Goal: Task Accomplishment & Management: Use online tool/utility

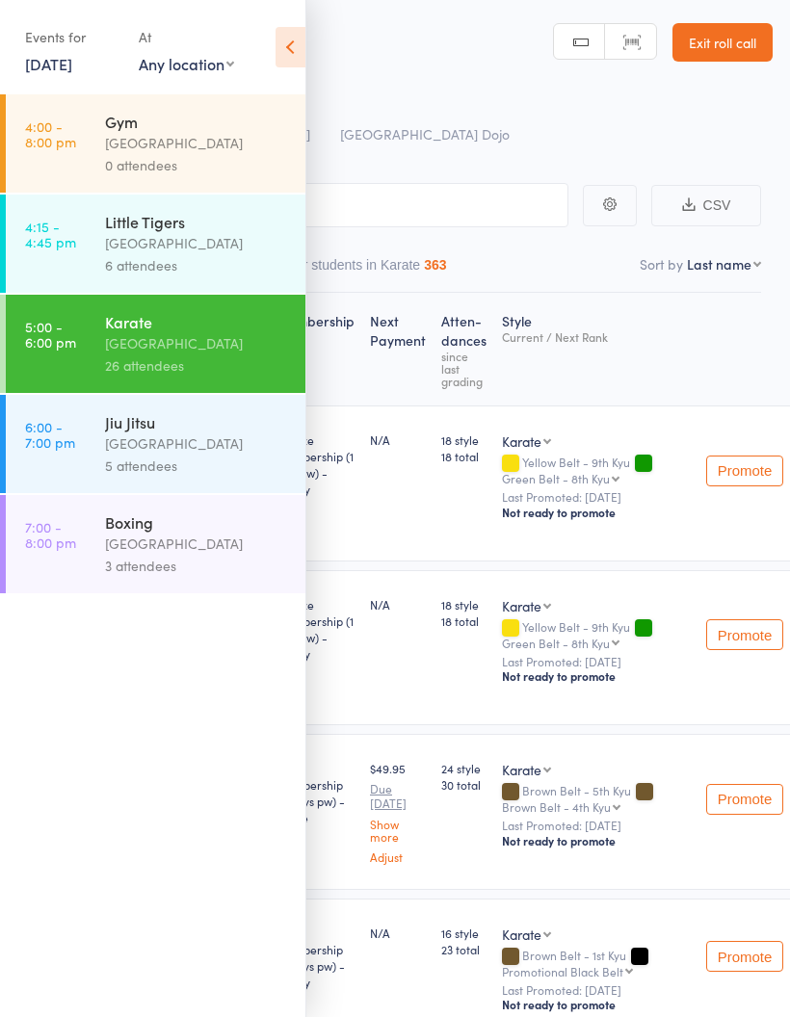
click at [83, 437] on link "6:00 - 7:00 pm Jiu Jitsu Pollets [GEOGRAPHIC_DATA] 5 attendees" at bounding box center [156, 444] width 300 height 98
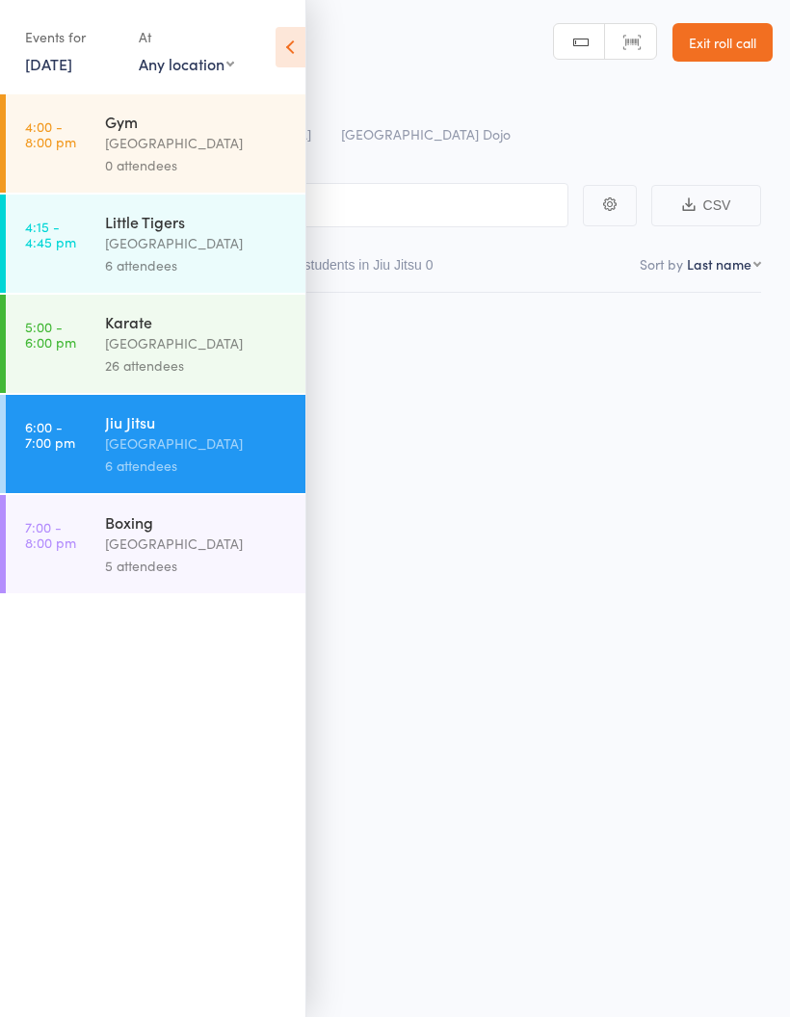
click at [125, 455] on div "[GEOGRAPHIC_DATA]" at bounding box center [197, 443] width 184 height 22
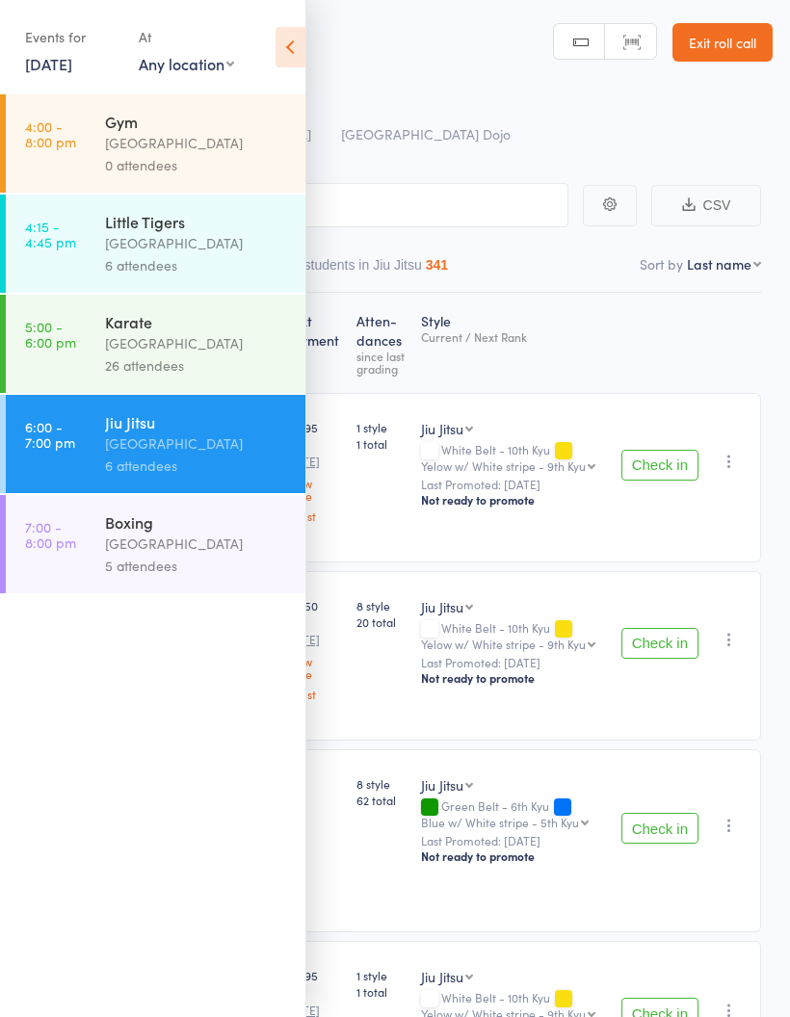
click at [291, 46] on icon at bounding box center [290, 47] width 30 height 40
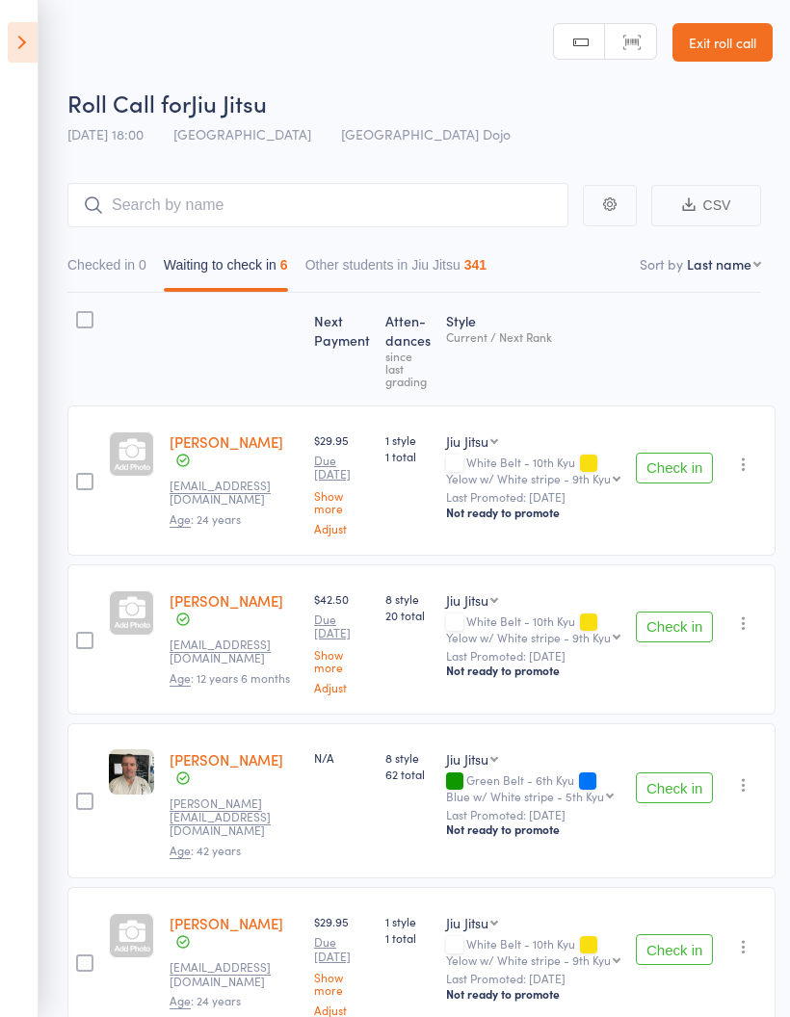
click at [92, 484] on div at bounding box center [84, 481] width 17 height 17
click at [80, 476] on input "checkbox" at bounding box center [80, 476] width 0 height 0
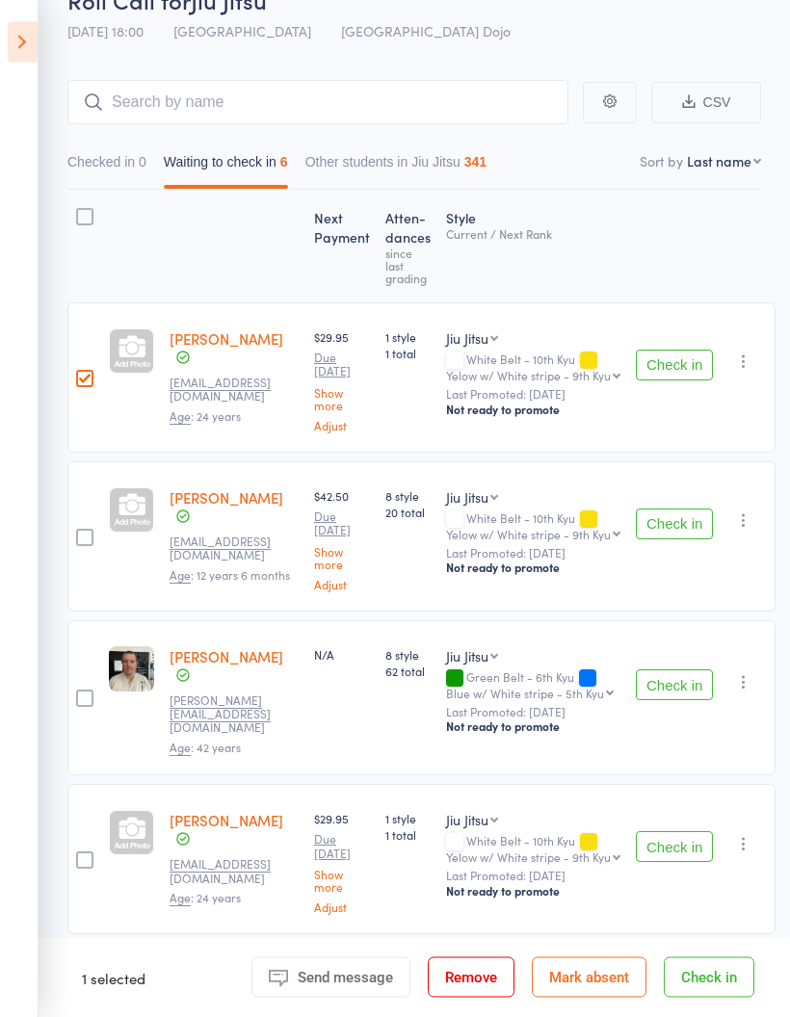
scroll to position [100, 0]
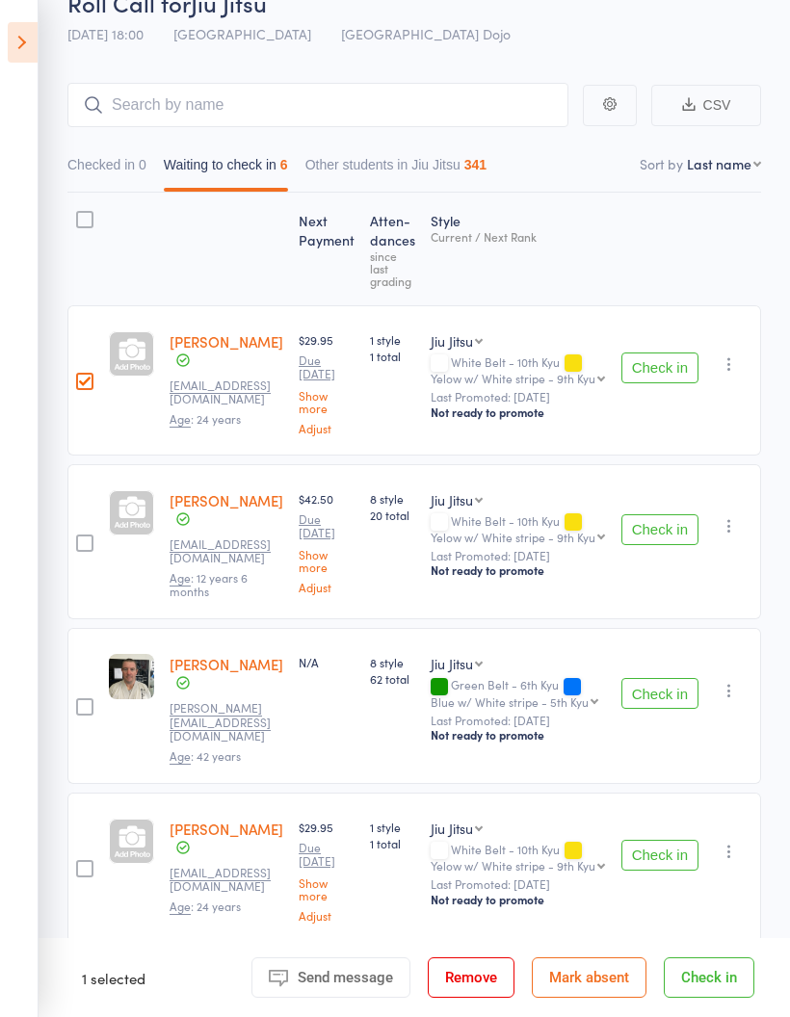
click at [83, 545] on div at bounding box center [84, 543] width 17 height 17
click at [80, 537] on input "checkbox" at bounding box center [80, 537] width 0 height 0
click at [86, 698] on div at bounding box center [84, 706] width 17 height 17
click at [80, 701] on input "checkbox" at bounding box center [80, 701] width 0 height 0
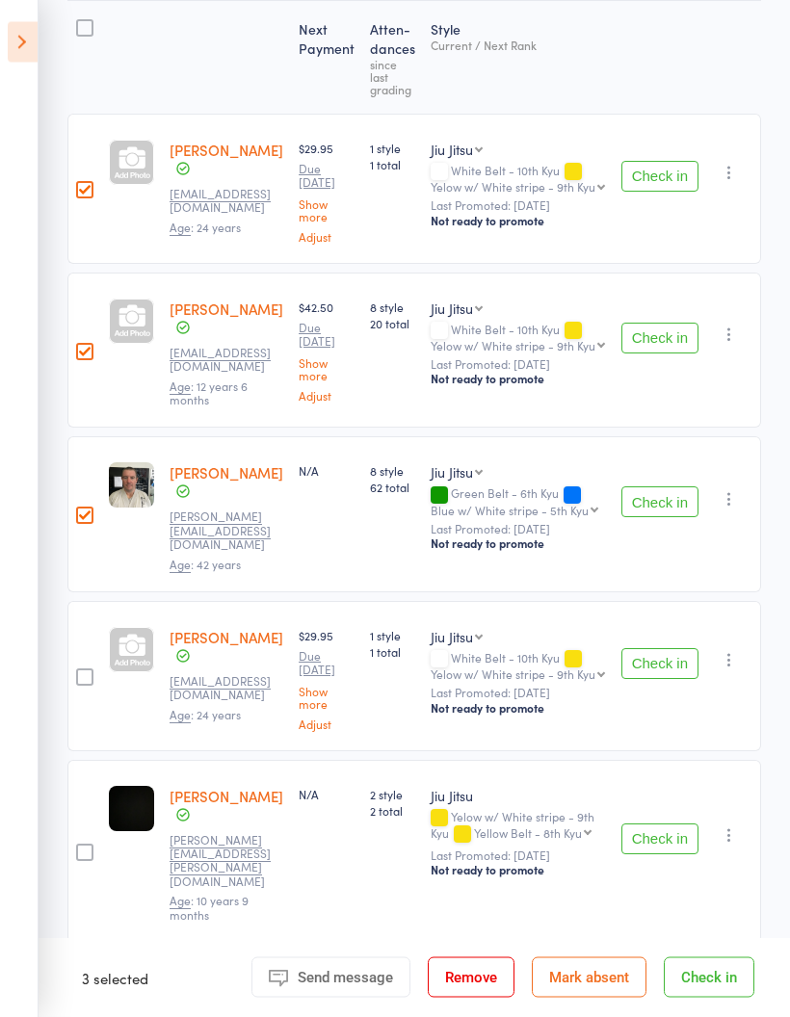
scroll to position [292, 0]
click at [92, 668] on div at bounding box center [84, 676] width 17 height 17
click at [80, 671] on input "checkbox" at bounding box center [80, 671] width 0 height 0
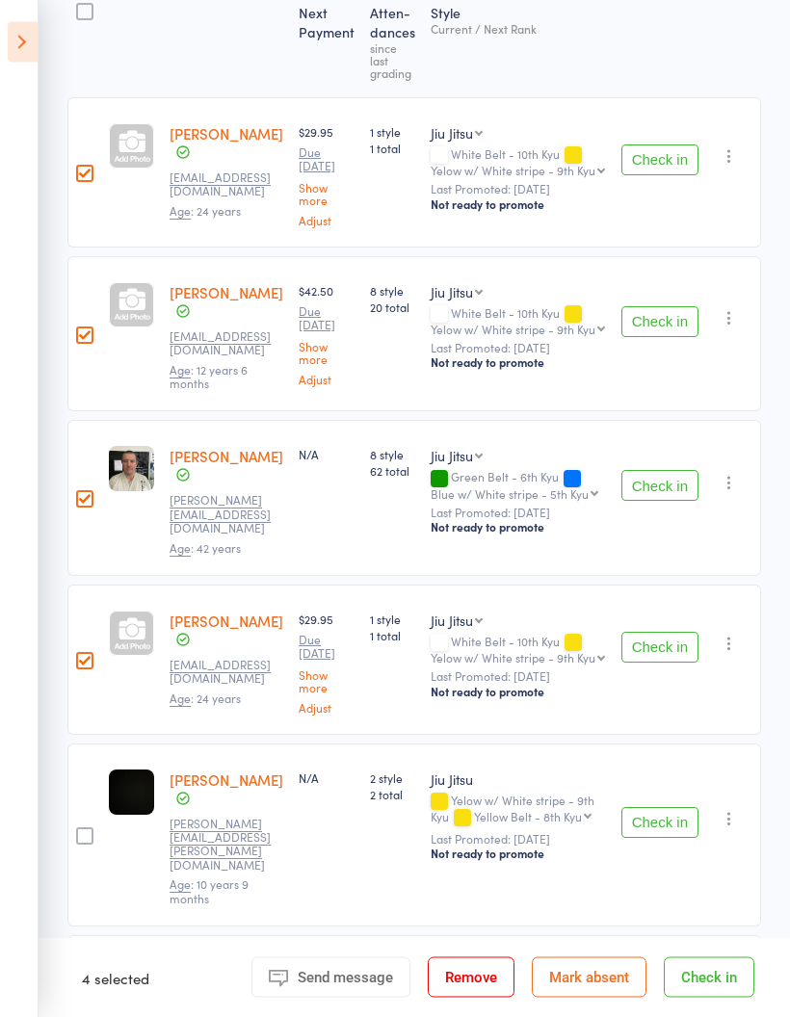
scroll to position [397, 0]
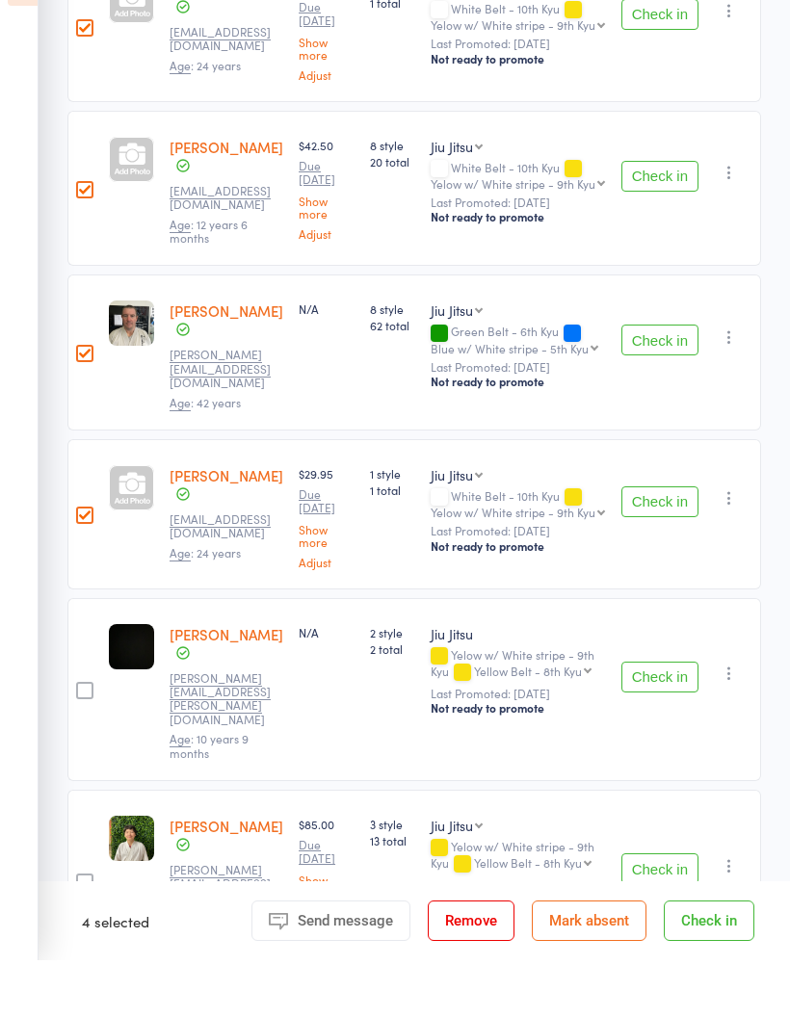
click at [90, 930] on div at bounding box center [84, 938] width 17 height 17
click at [80, 933] on input "checkbox" at bounding box center [80, 933] width 0 height 0
click at [85, 739] on div at bounding box center [84, 747] width 17 height 17
click at [80, 742] on input "checkbox" at bounding box center [80, 742] width 0 height 0
click at [712, 957] on button "Check in" at bounding box center [709, 977] width 91 height 40
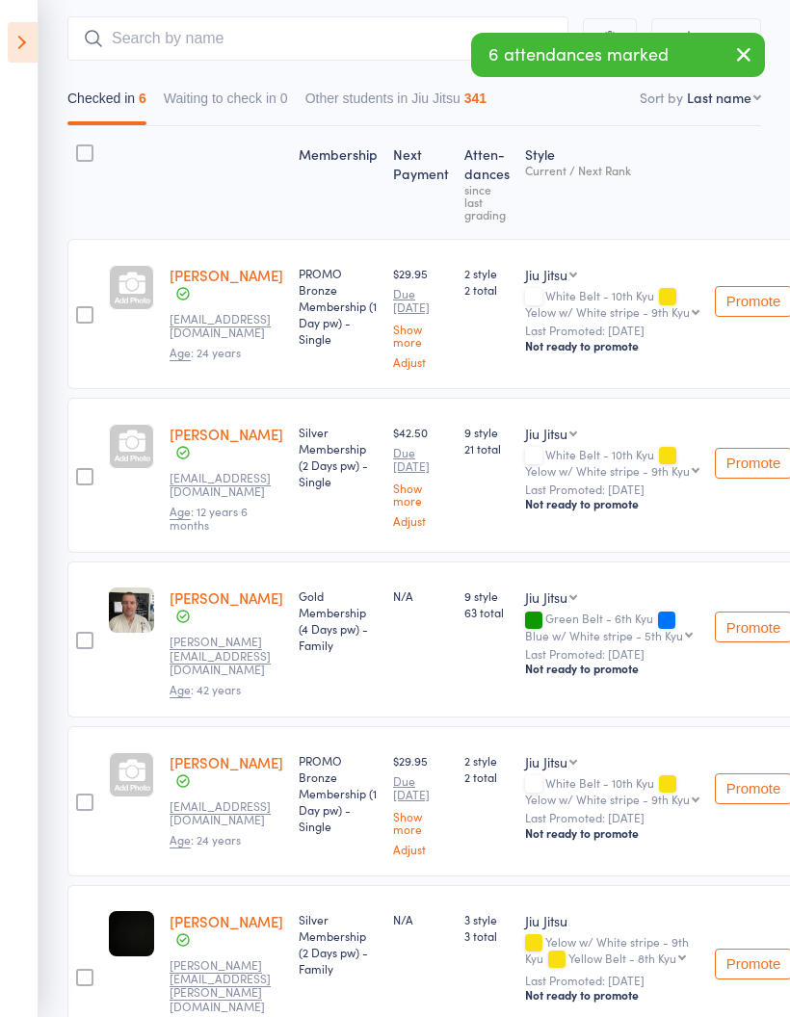
scroll to position [0, 0]
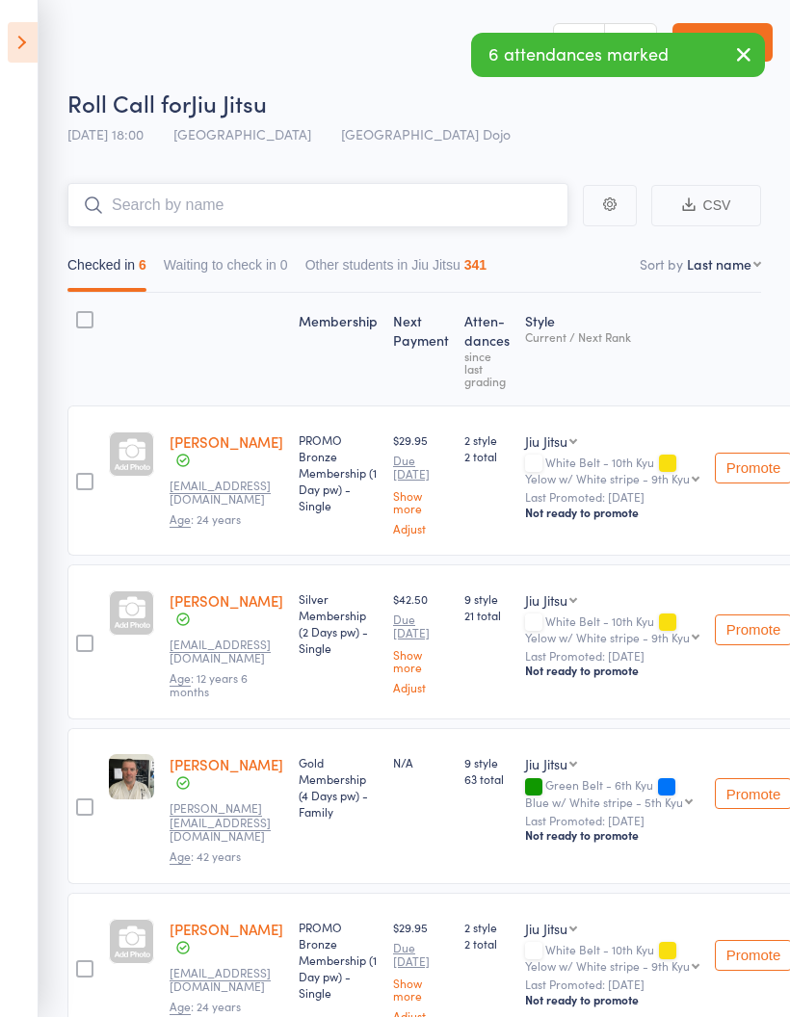
click at [186, 205] on input "search" at bounding box center [317, 205] width 501 height 44
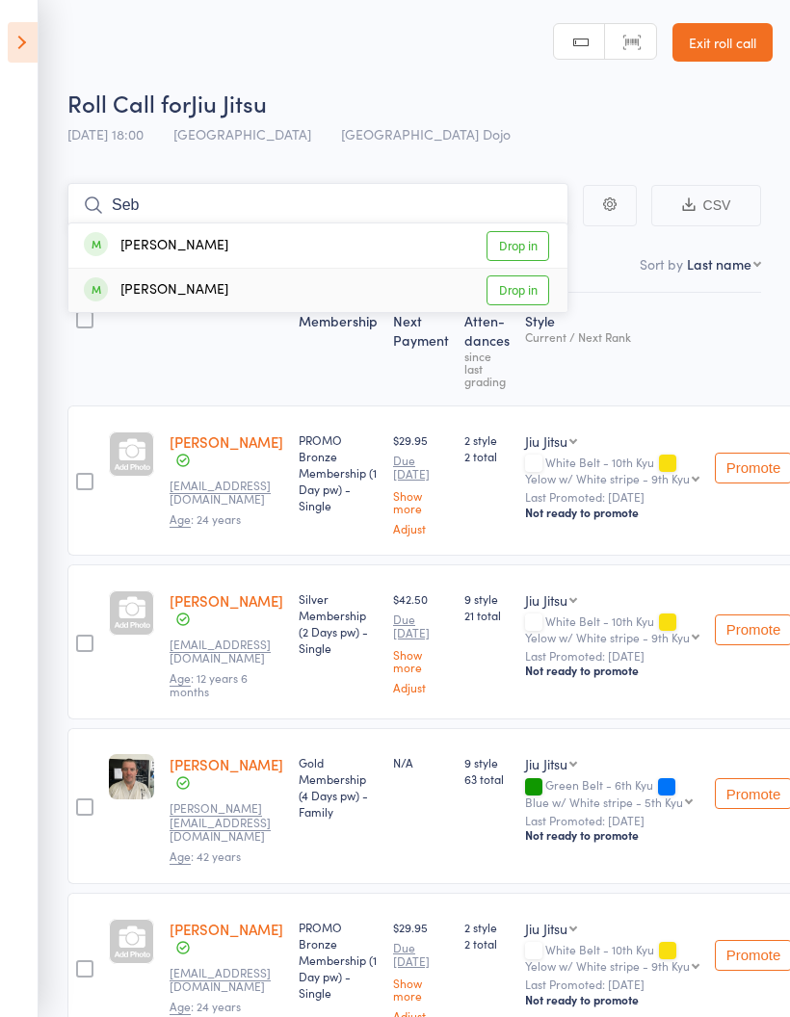
type input "Seb"
click at [509, 286] on link "Drop in" at bounding box center [517, 290] width 63 height 30
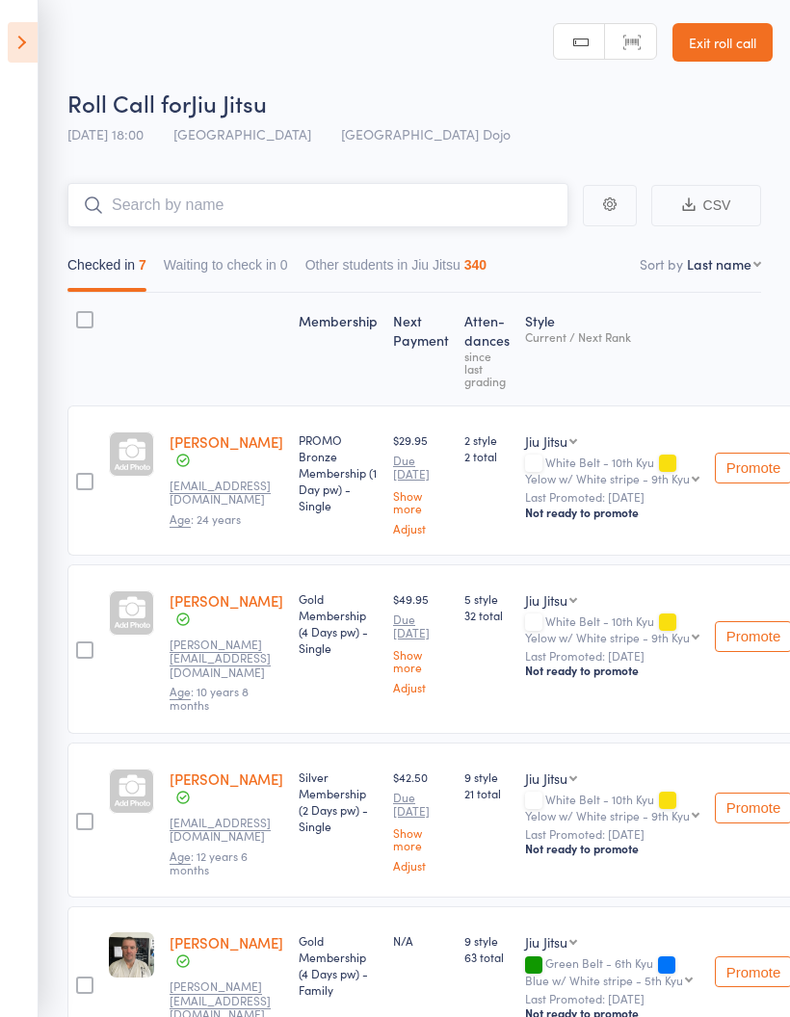
click at [154, 192] on input "search" at bounding box center [317, 205] width 501 height 44
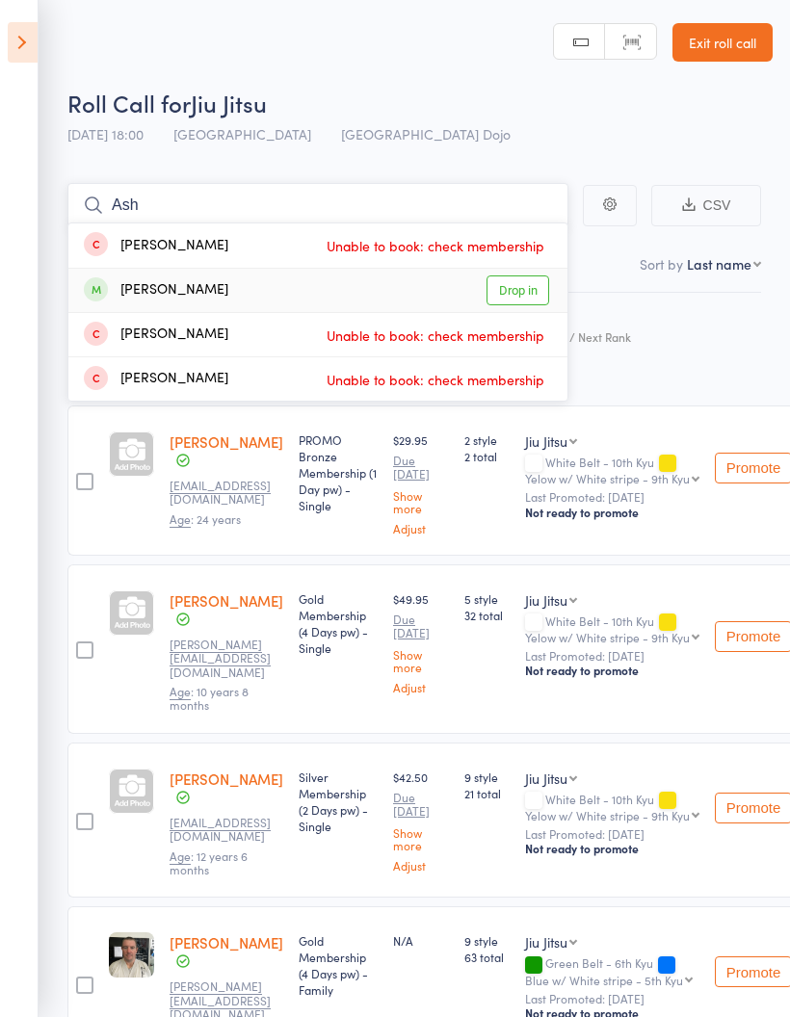
type input "Ash"
click at [510, 295] on link "Drop in" at bounding box center [517, 290] width 63 height 30
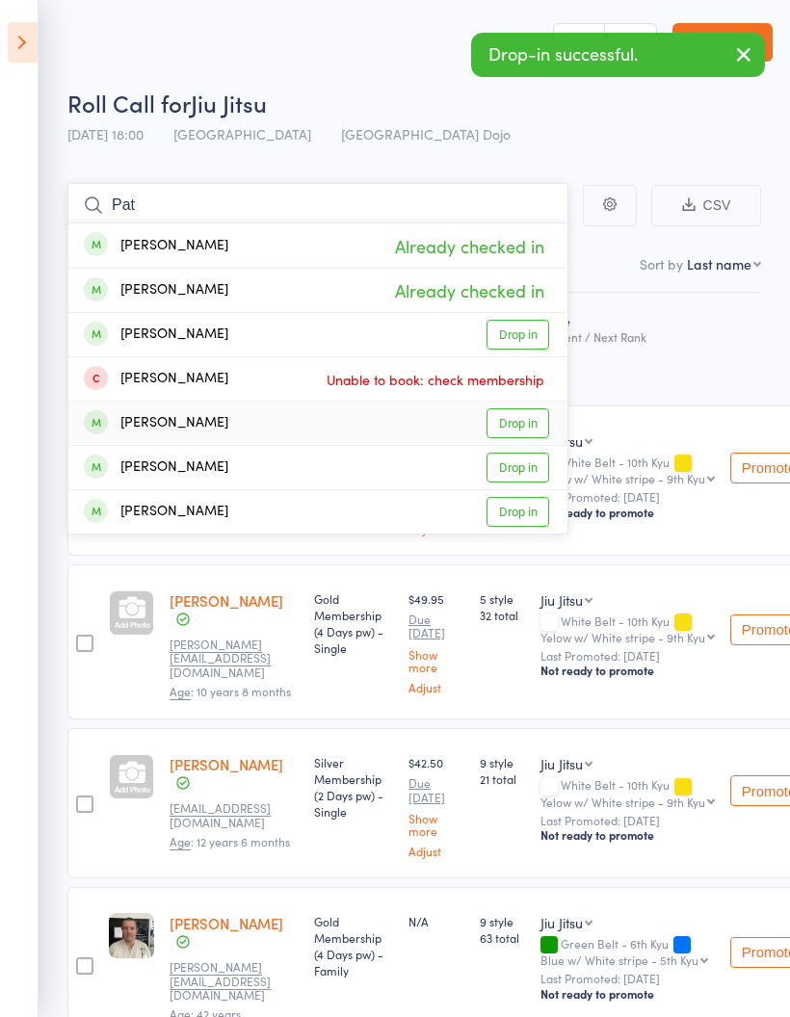
type input "Pat"
click at [522, 423] on link "Drop in" at bounding box center [517, 423] width 63 height 30
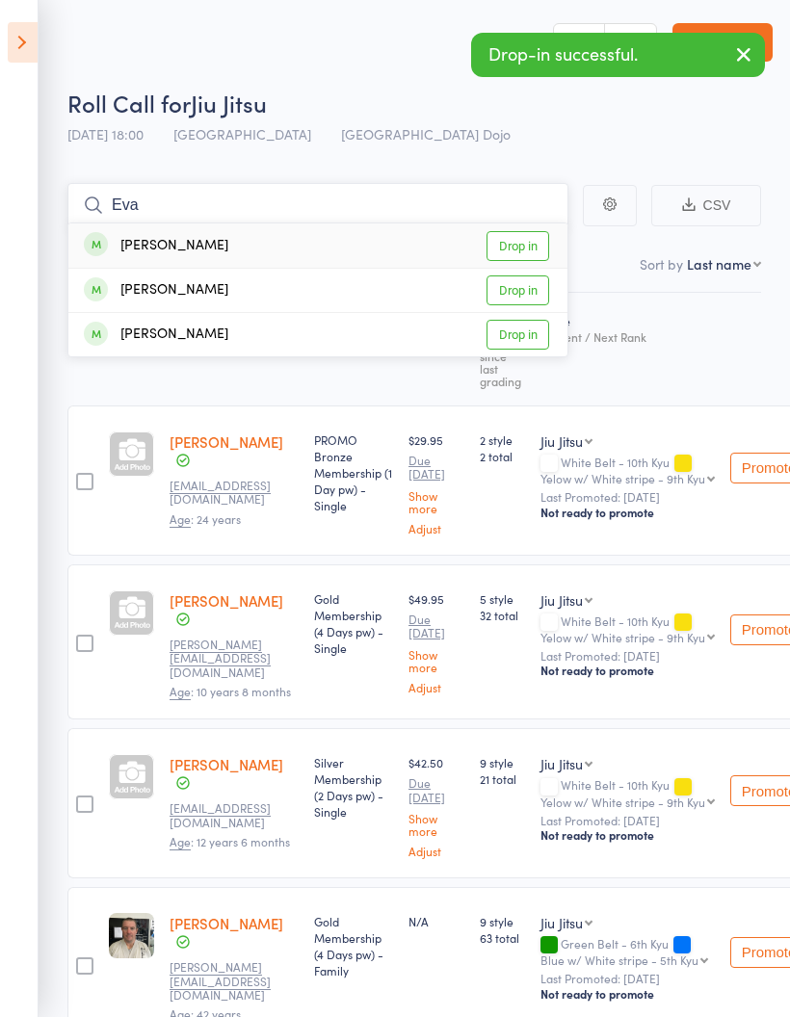
type input "Eva"
click at [541, 247] on link "Drop in" at bounding box center [517, 246] width 63 height 30
